Goal: Task Accomplishment & Management: Complete application form

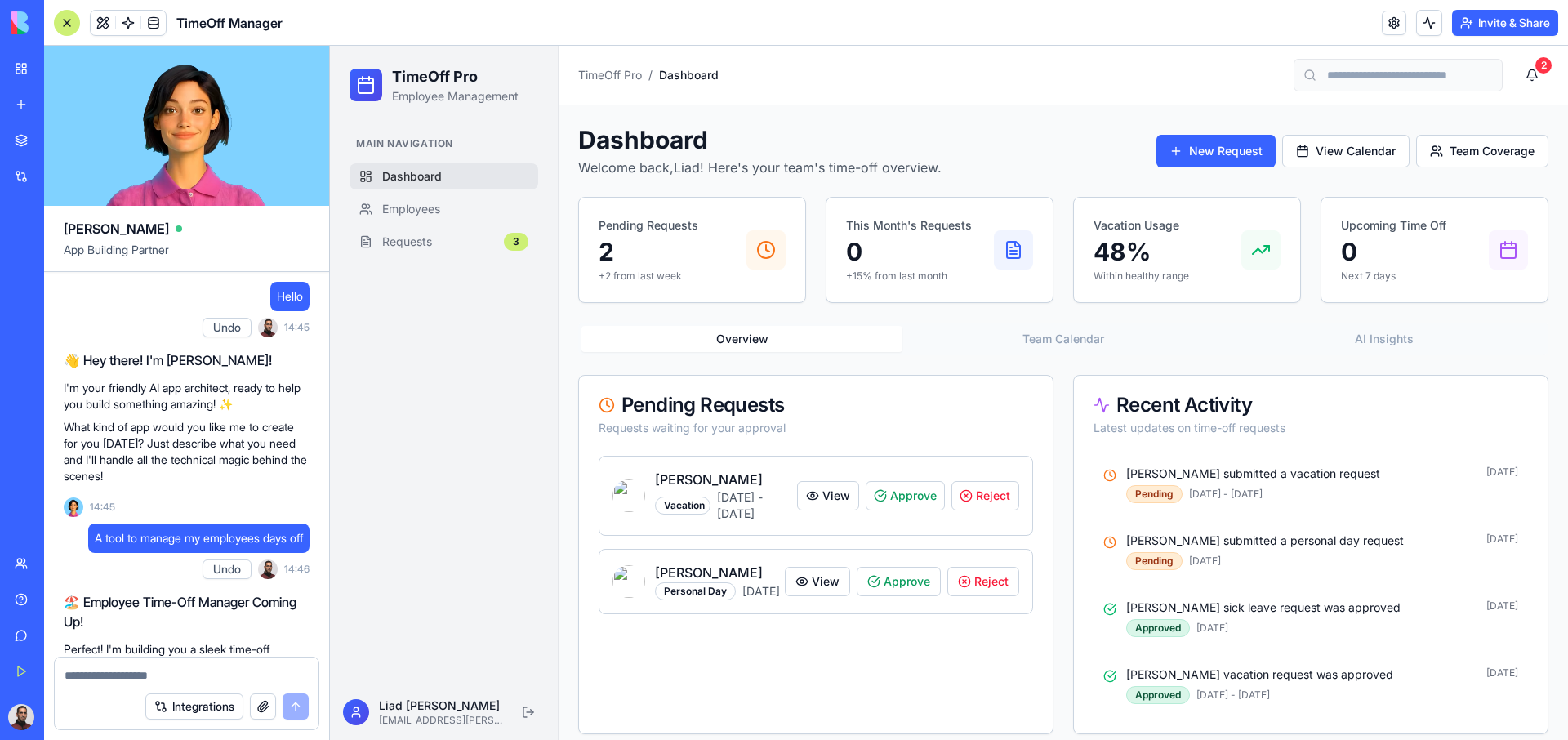
scroll to position [784, 0]
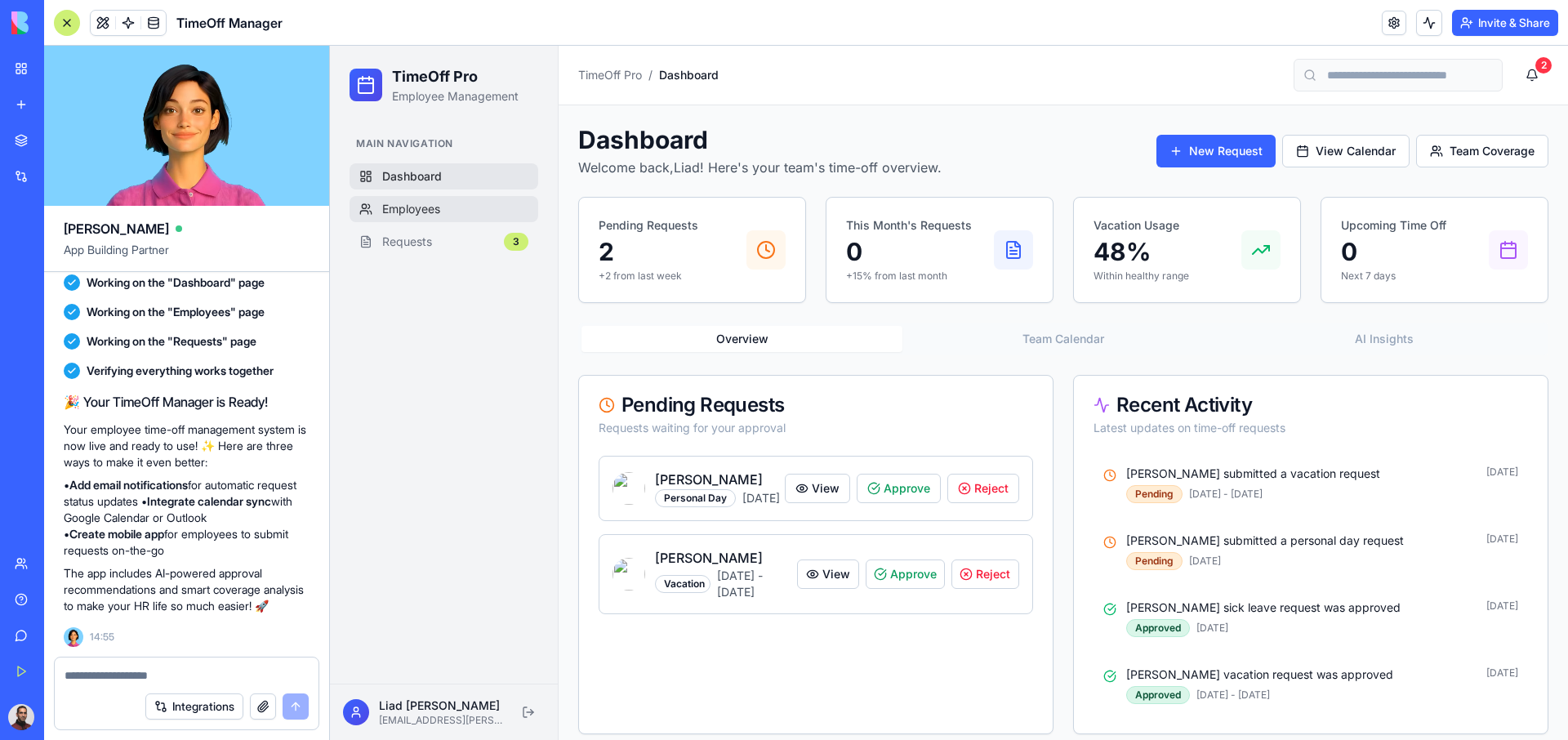
click at [396, 217] on link "Employees" at bounding box center [444, 209] width 189 height 26
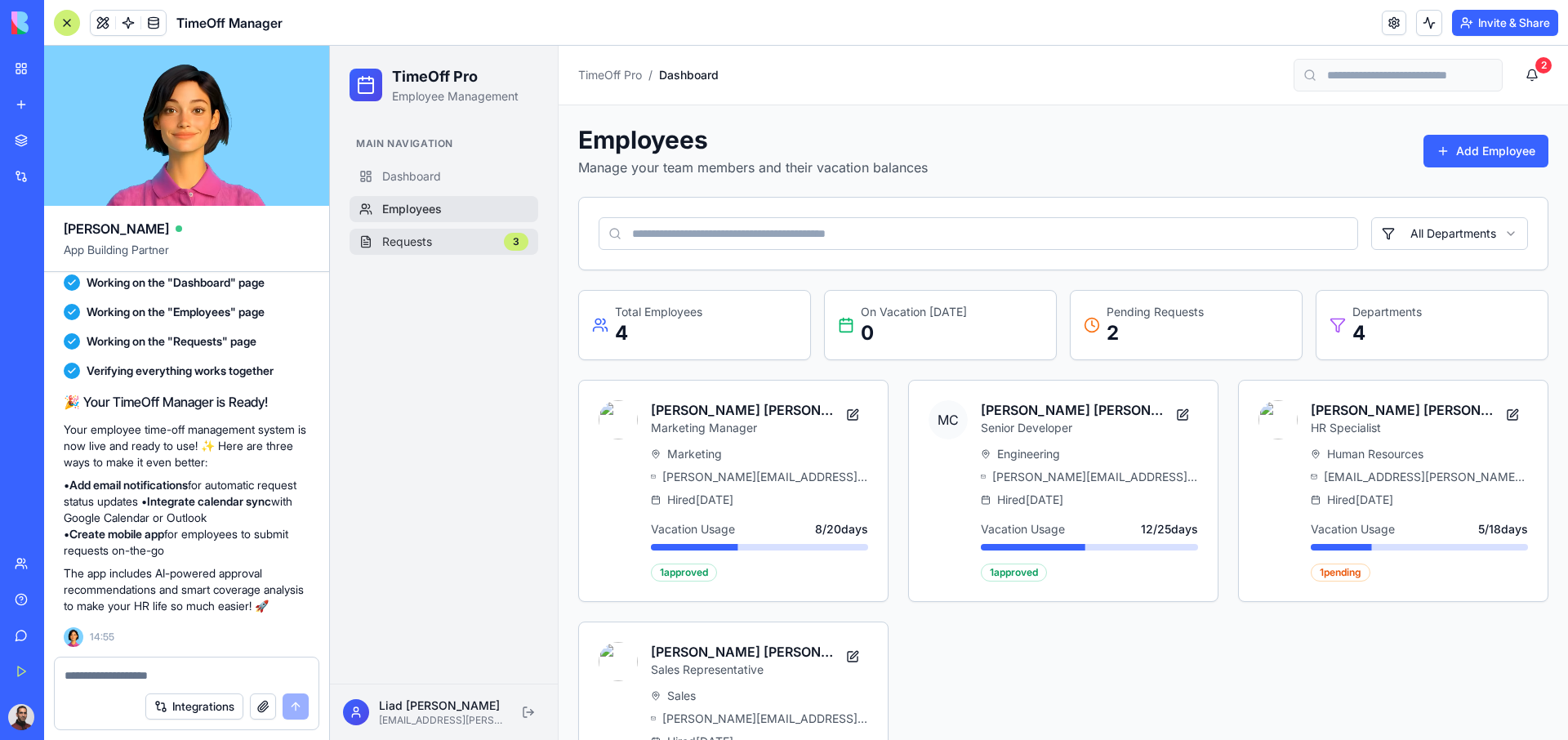
click at [396, 249] on span "Requests" at bounding box center [408, 242] width 50 height 17
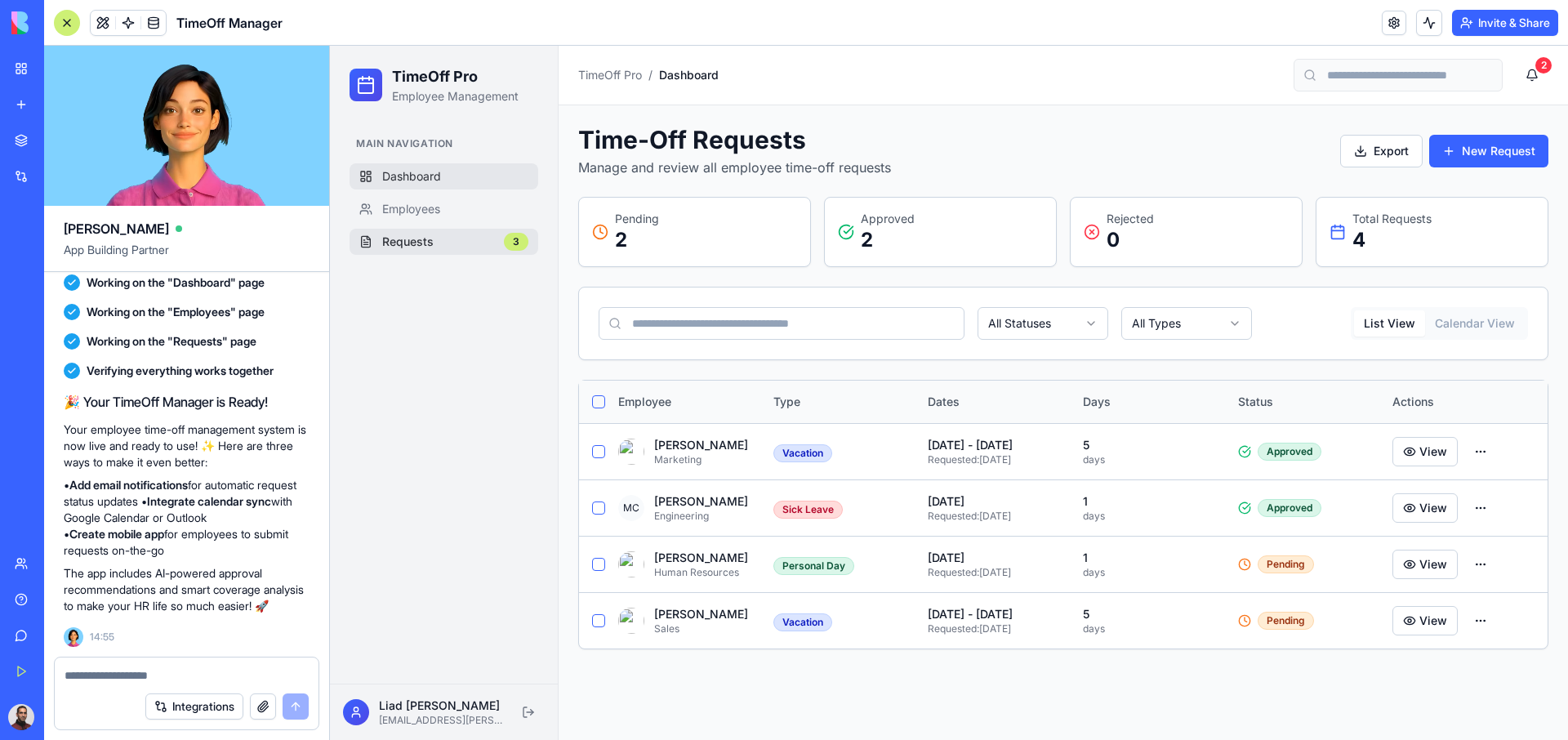
click at [445, 177] on link "Dashboard" at bounding box center [444, 176] width 189 height 26
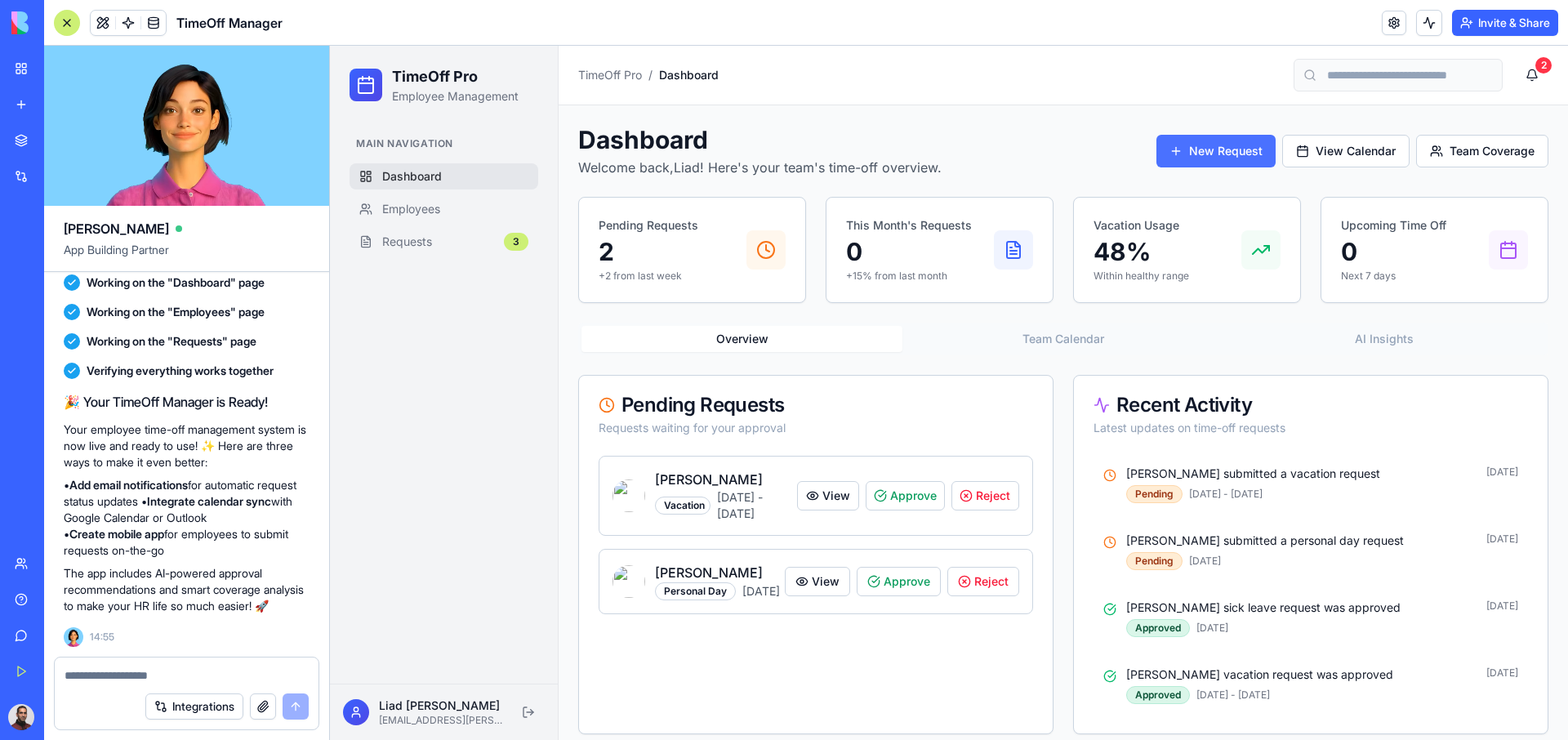
click at [1210, 155] on button "New Request" at bounding box center [1215, 150] width 119 height 32
click at [1338, 145] on button "View Calendar" at bounding box center [1346, 150] width 128 height 32
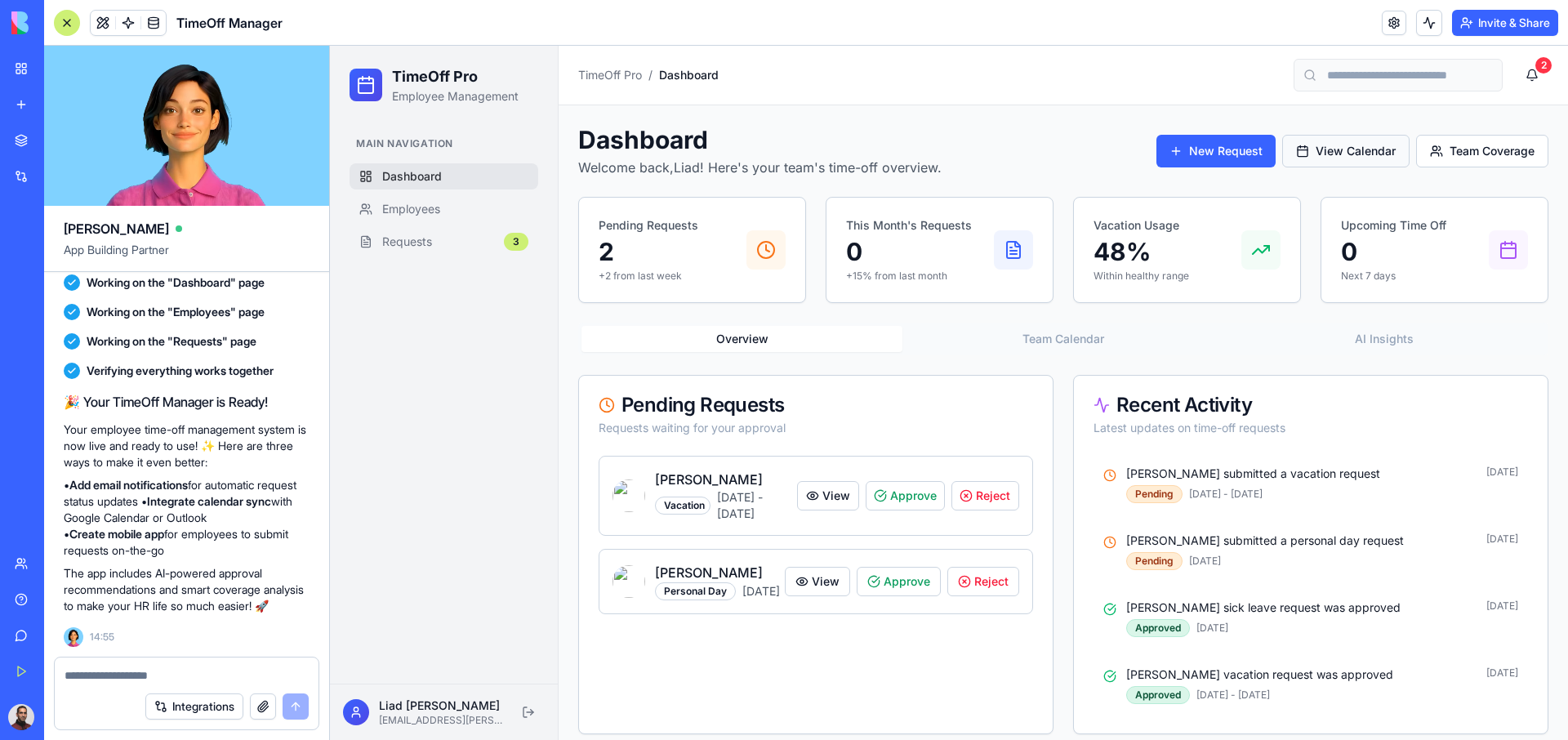
click at [1338, 145] on button "View Calendar" at bounding box center [1346, 150] width 128 height 32
click at [1482, 148] on button "Team Coverage" at bounding box center [1482, 150] width 132 height 32
click at [1320, 159] on button "View Calendar" at bounding box center [1346, 150] width 128 height 32
click at [1236, 141] on button "New Request" at bounding box center [1215, 150] width 119 height 32
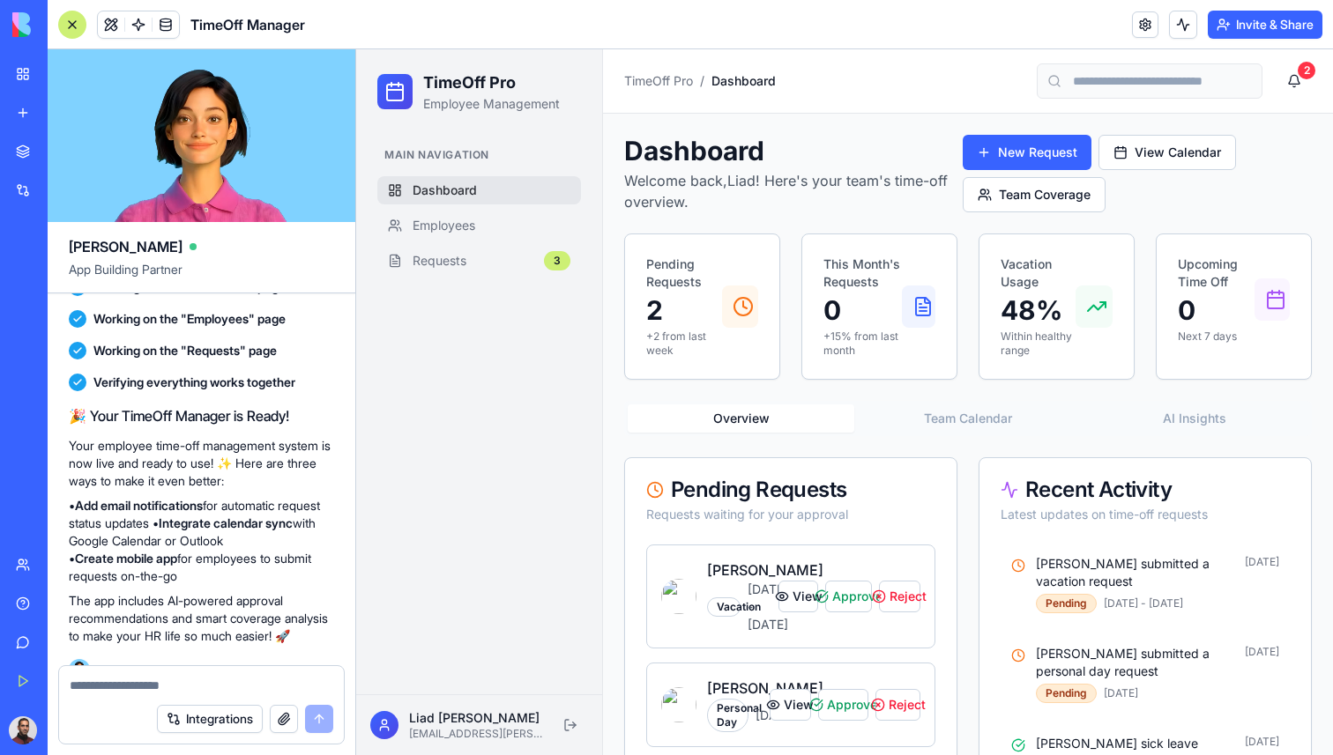
scroll to position [847, 0]
